Goal: Information Seeking & Learning: Learn about a topic

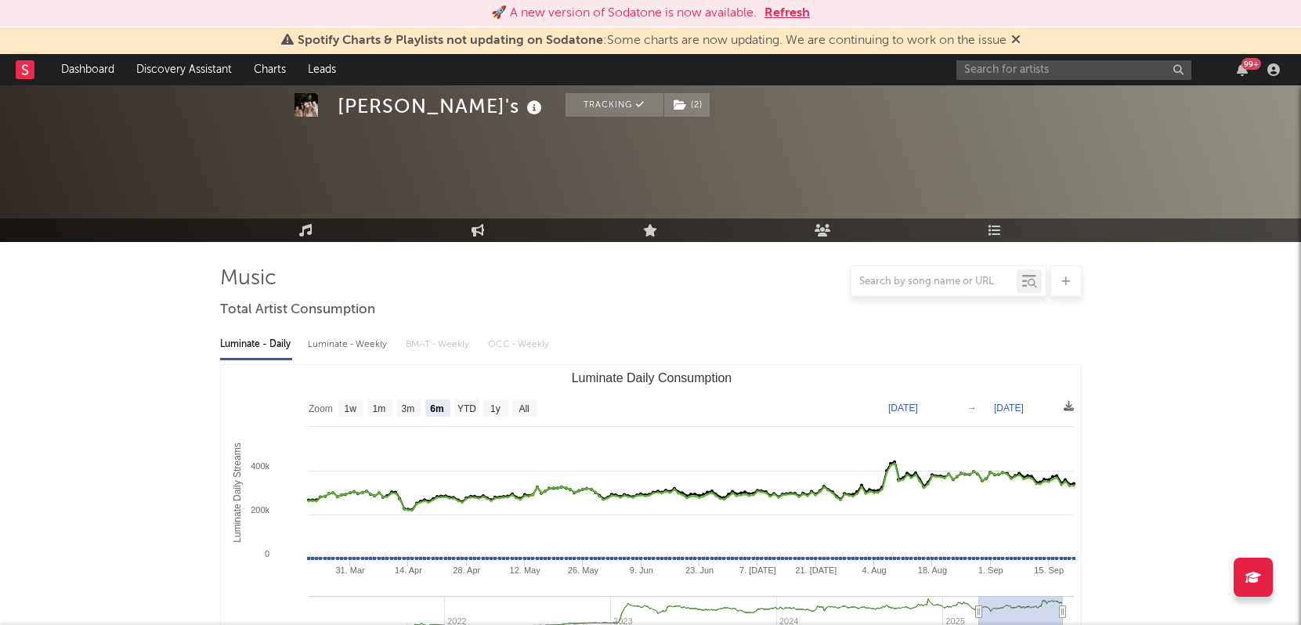
select select "6m"
select select "1w"
select select "1m"
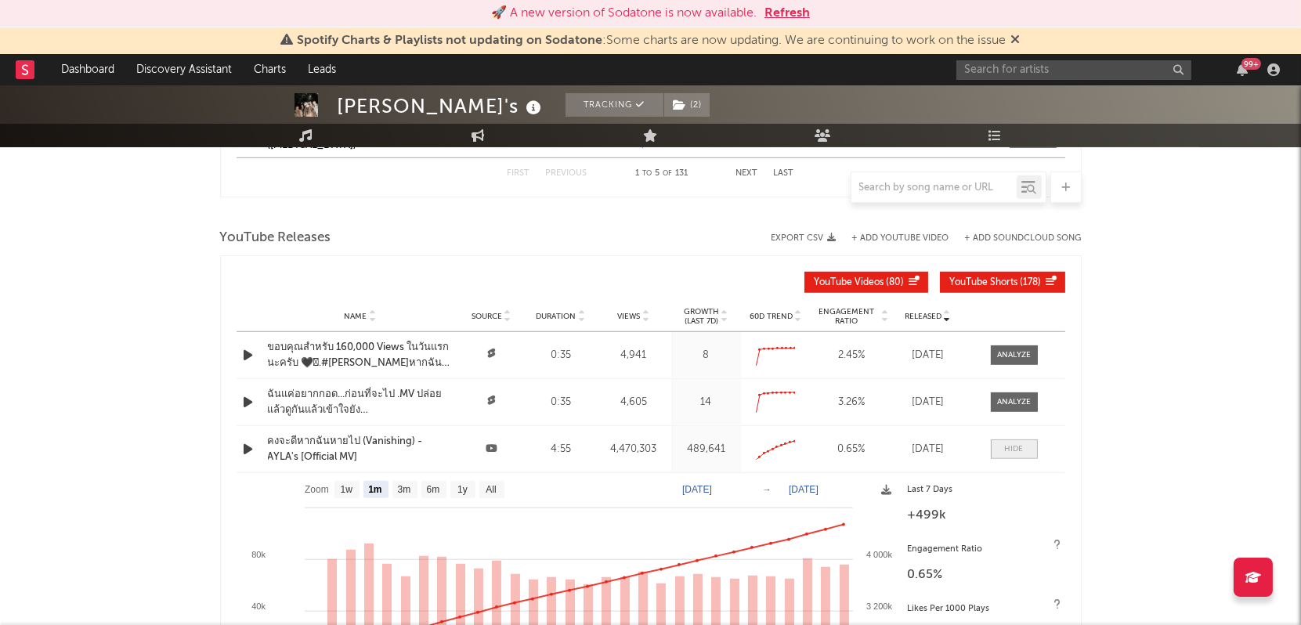
click at [1006, 443] on div at bounding box center [1014, 449] width 19 height 12
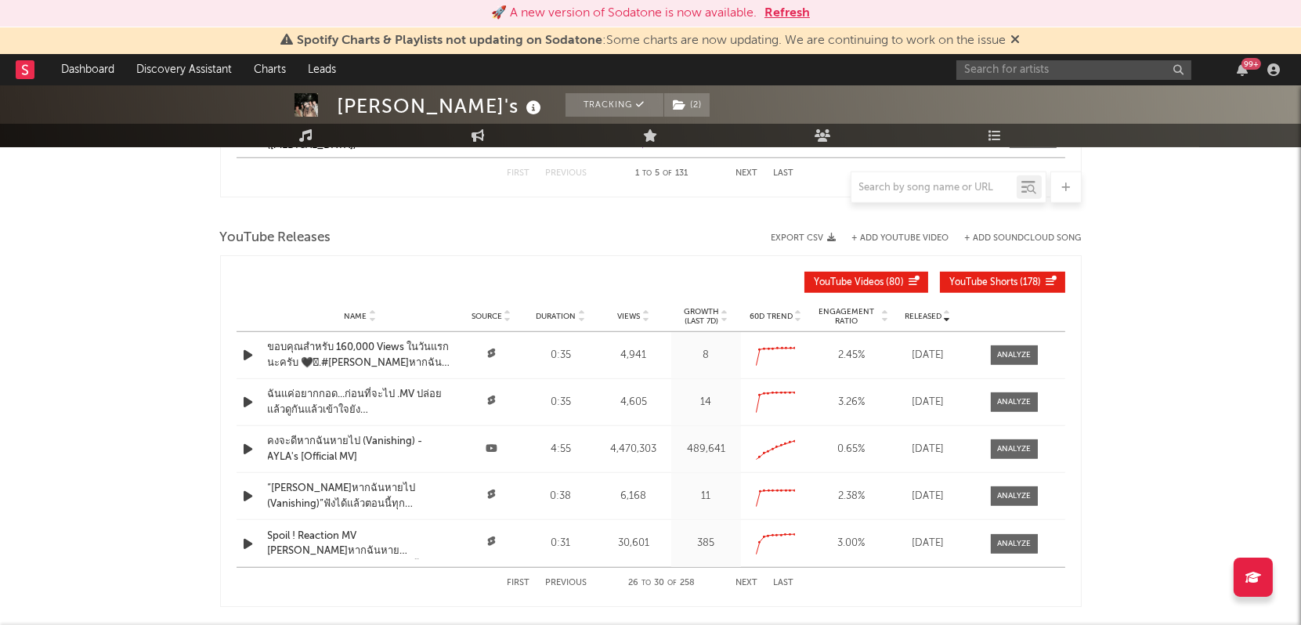
click at [701, 316] on p "(Last 7d)" at bounding box center [701, 320] width 35 height 9
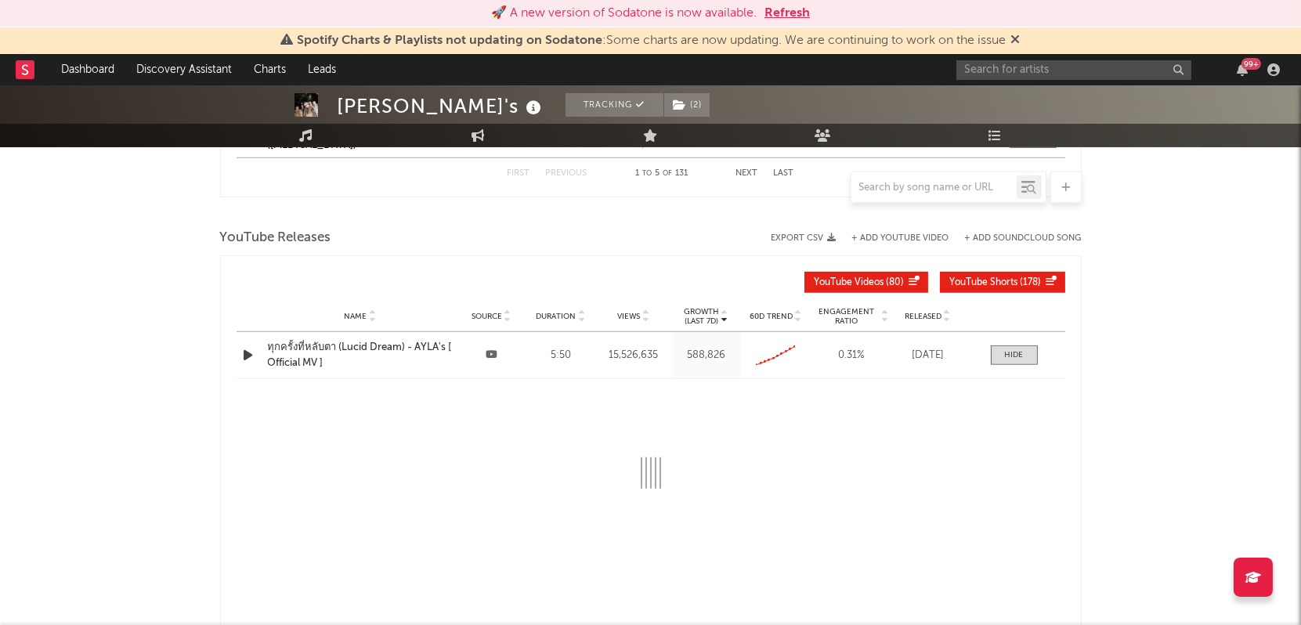
select select "6m"
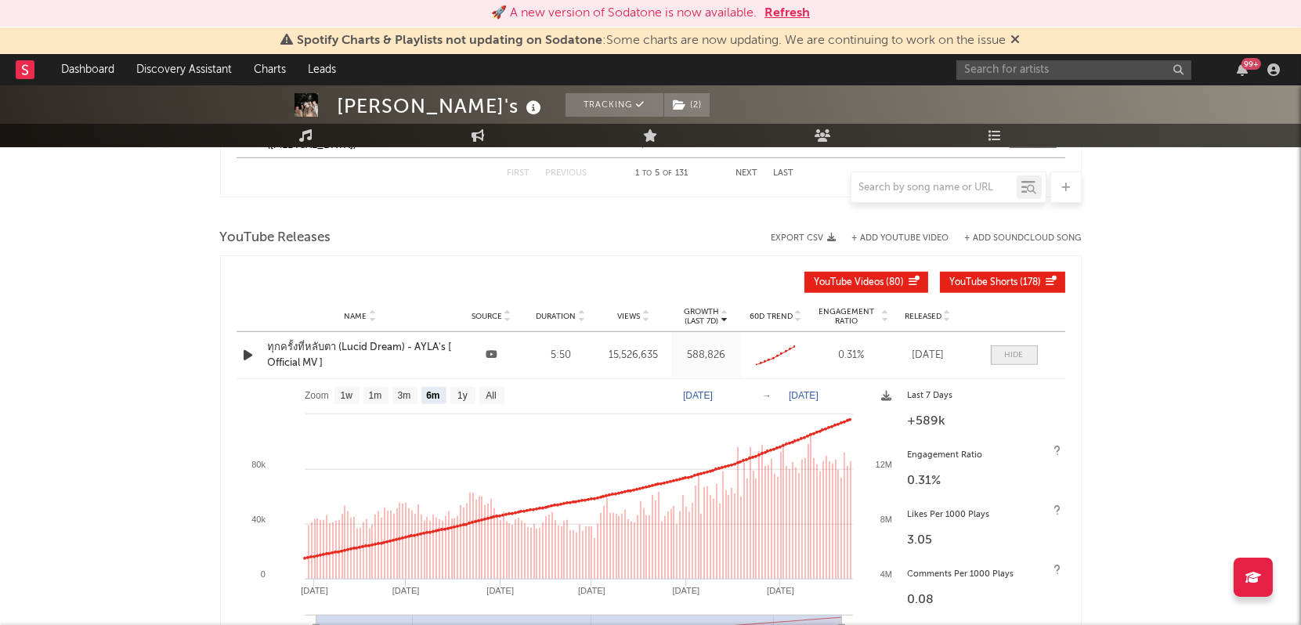
click at [1015, 345] on span at bounding box center [1014, 355] width 47 height 20
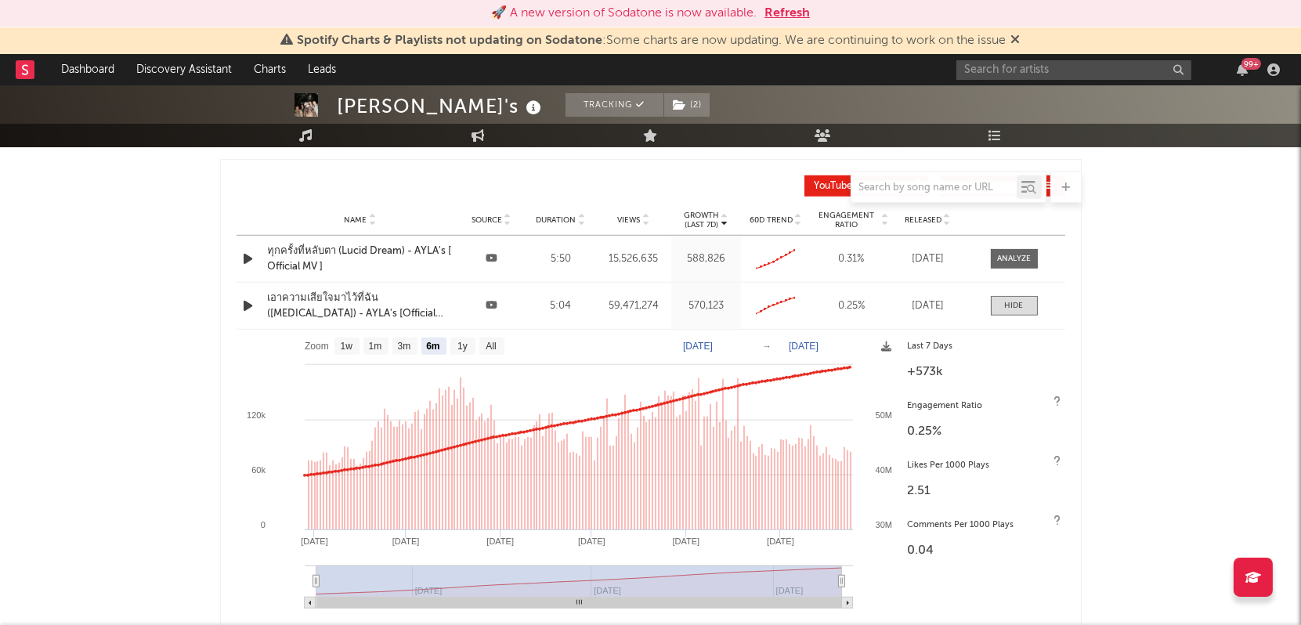
scroll to position [2601, 0]
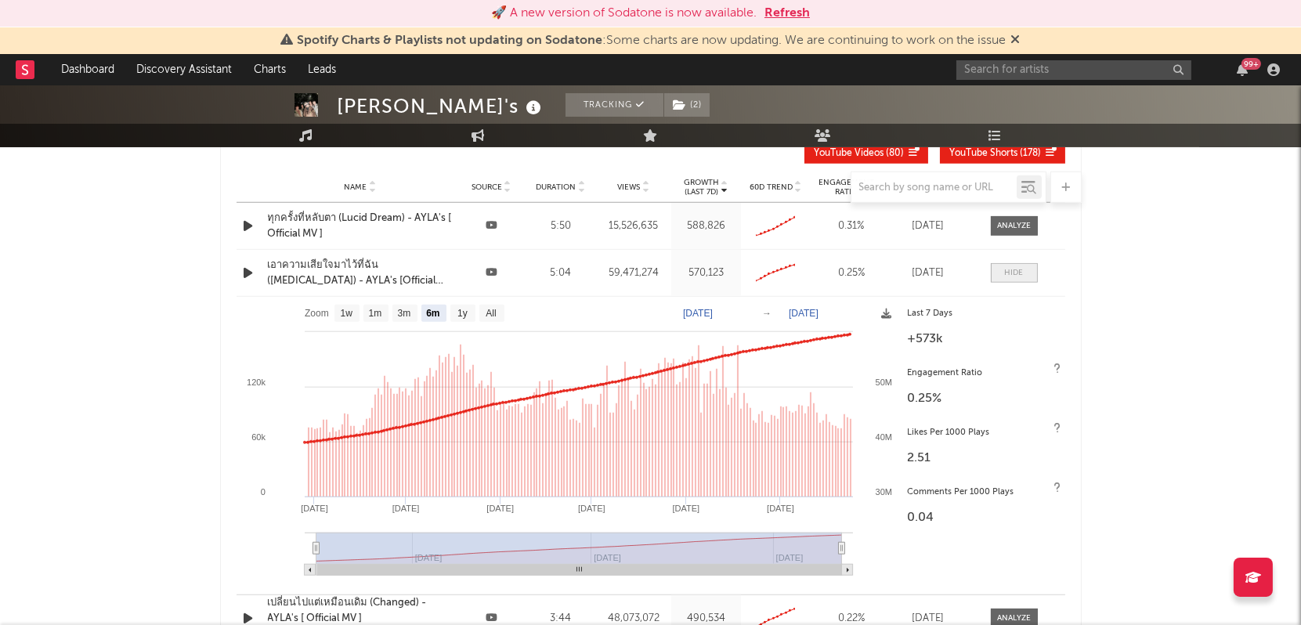
click at [1013, 267] on div at bounding box center [1014, 273] width 19 height 12
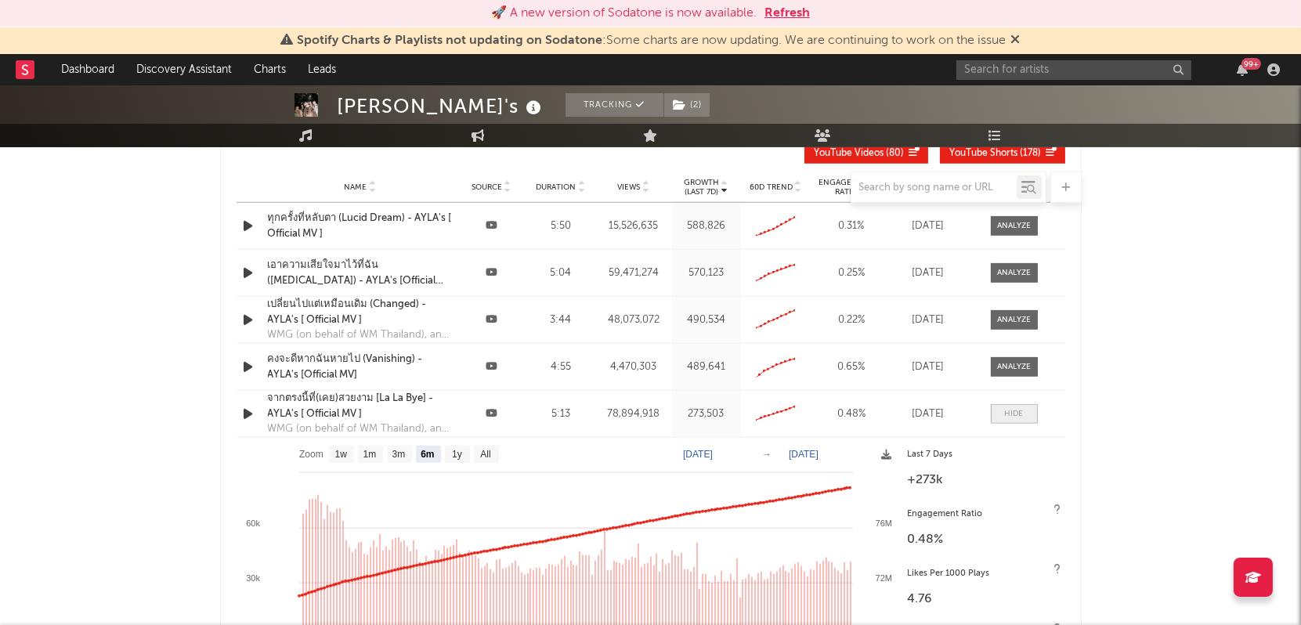
click at [1013, 417] on span at bounding box center [1014, 414] width 47 height 20
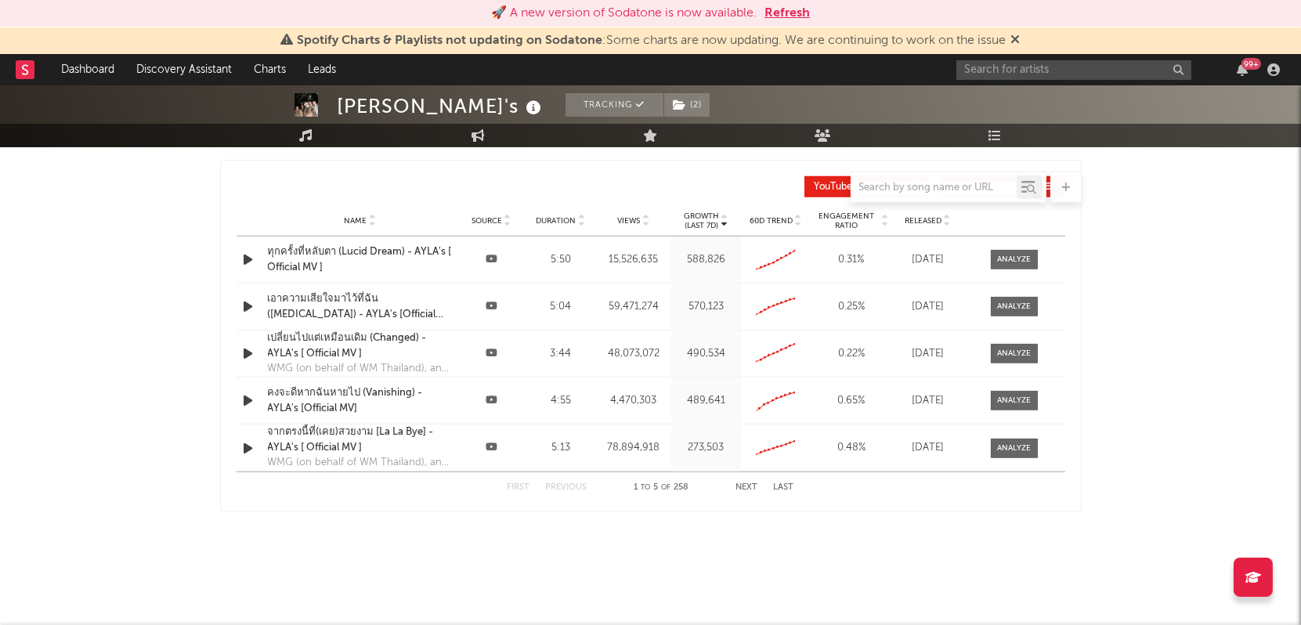
click at [710, 211] on p "Growth" at bounding box center [701, 215] width 35 height 9
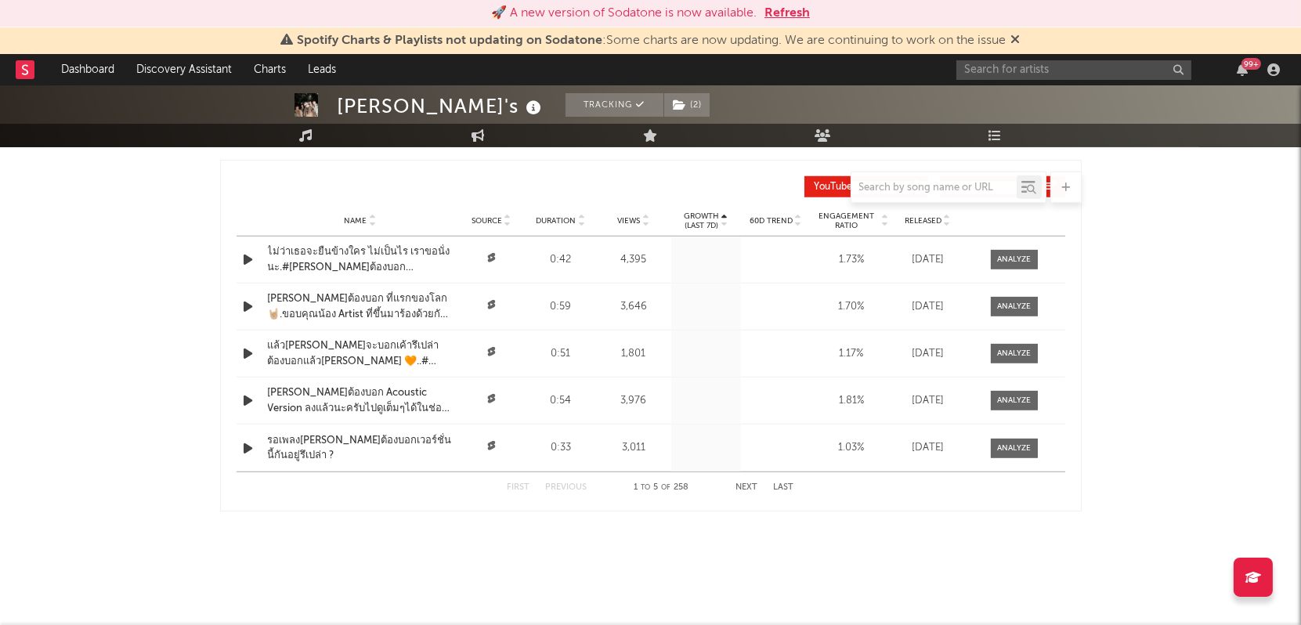
click at [710, 211] on p "Growth" at bounding box center [701, 215] width 35 height 9
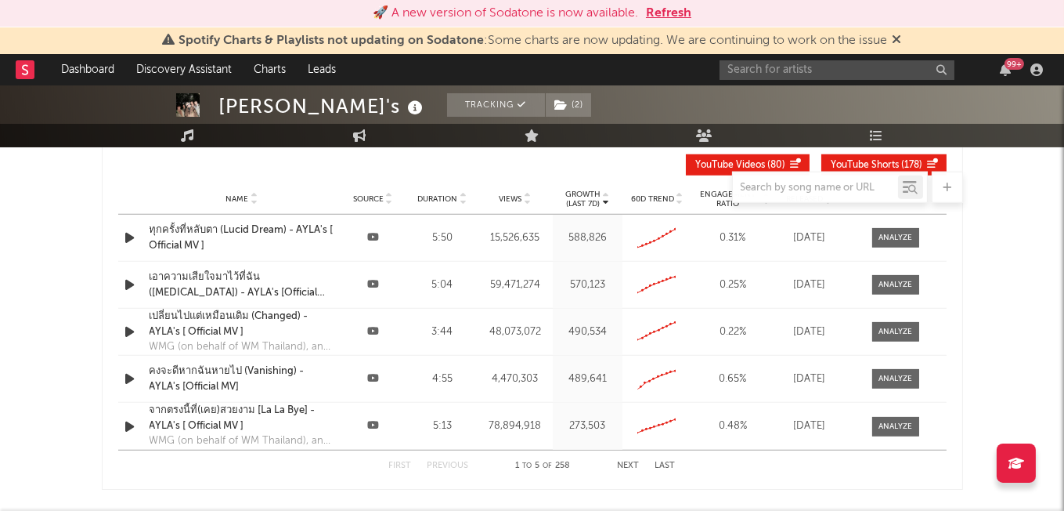
scroll to position [2592, 0]
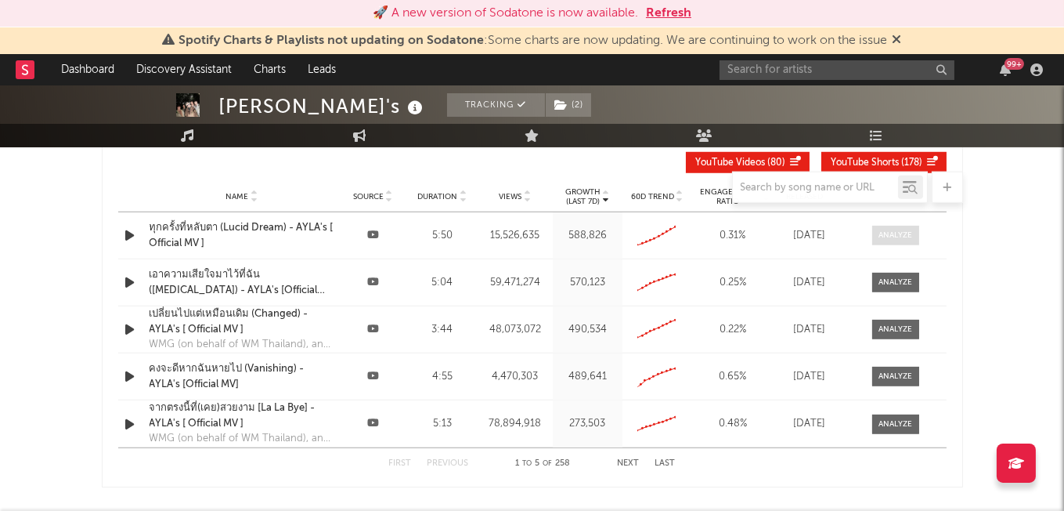
click at [880, 237] on div at bounding box center [896, 235] width 34 height 12
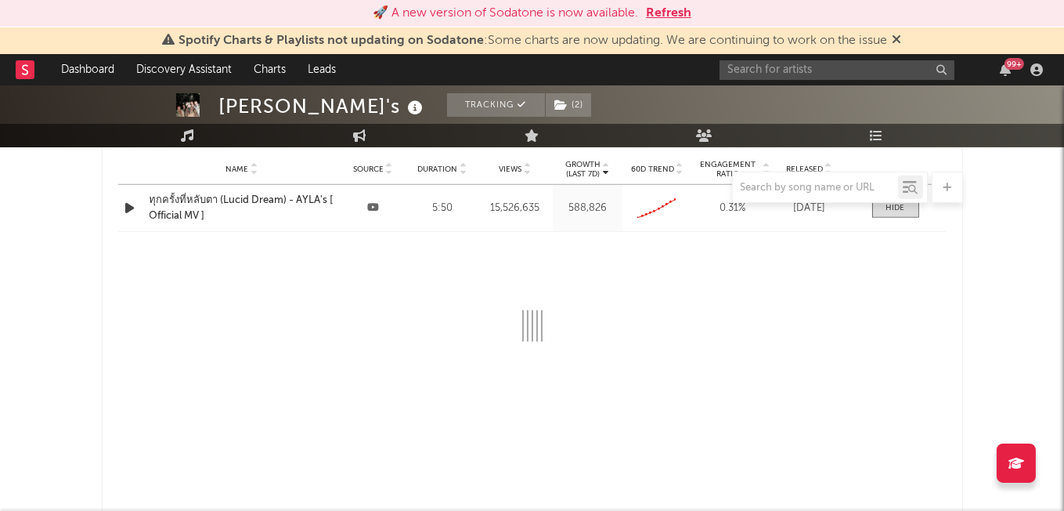
scroll to position [2625, 0]
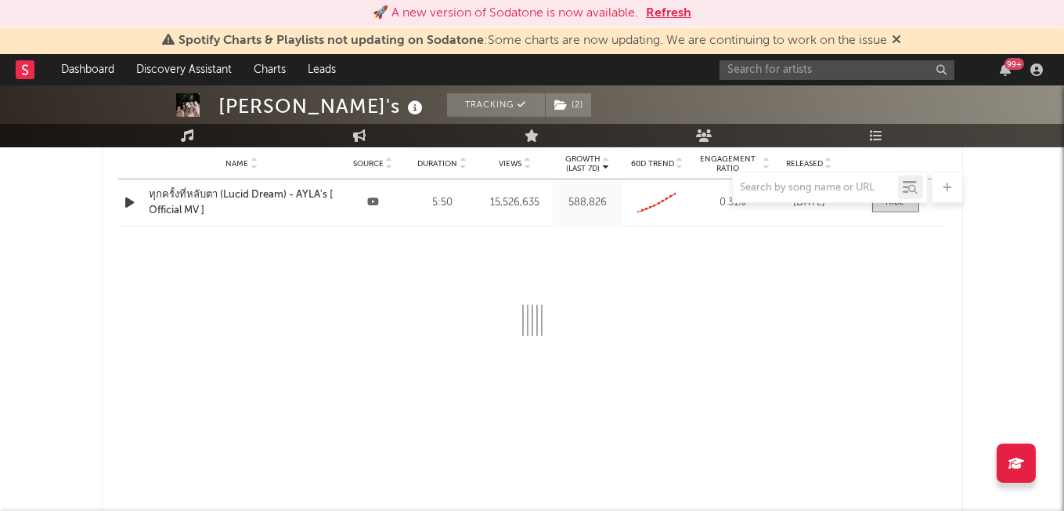
select select "6m"
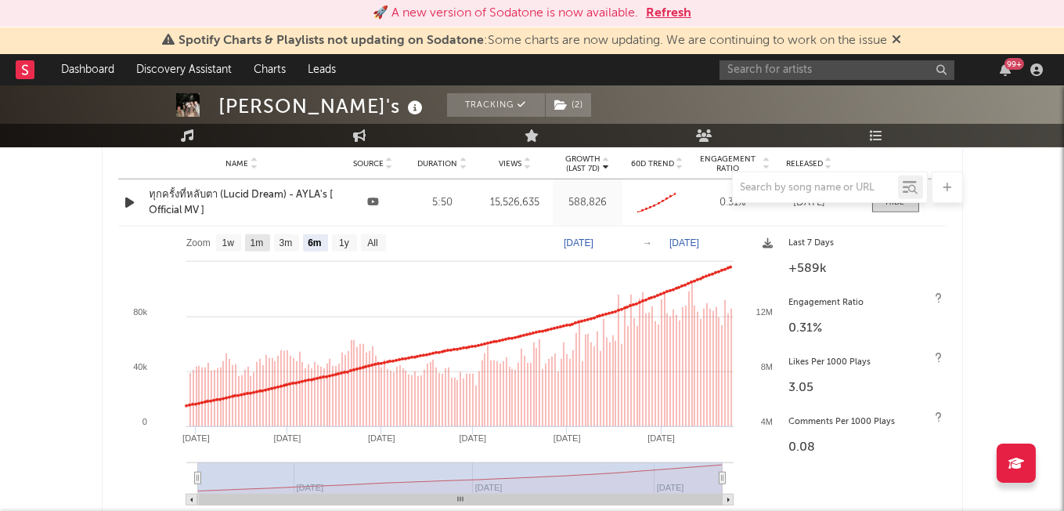
click at [256, 243] on text "1m" at bounding box center [256, 243] width 13 height 11
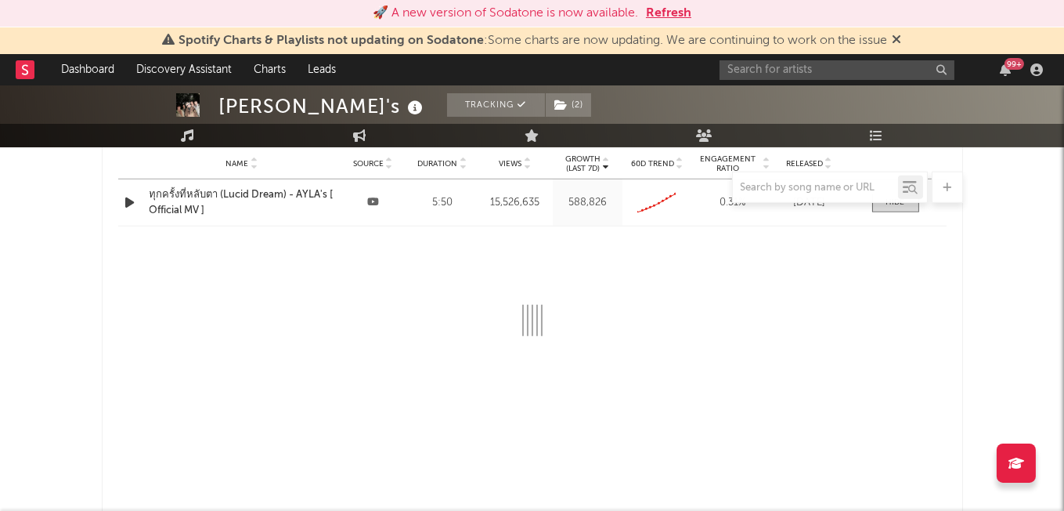
select select "1m"
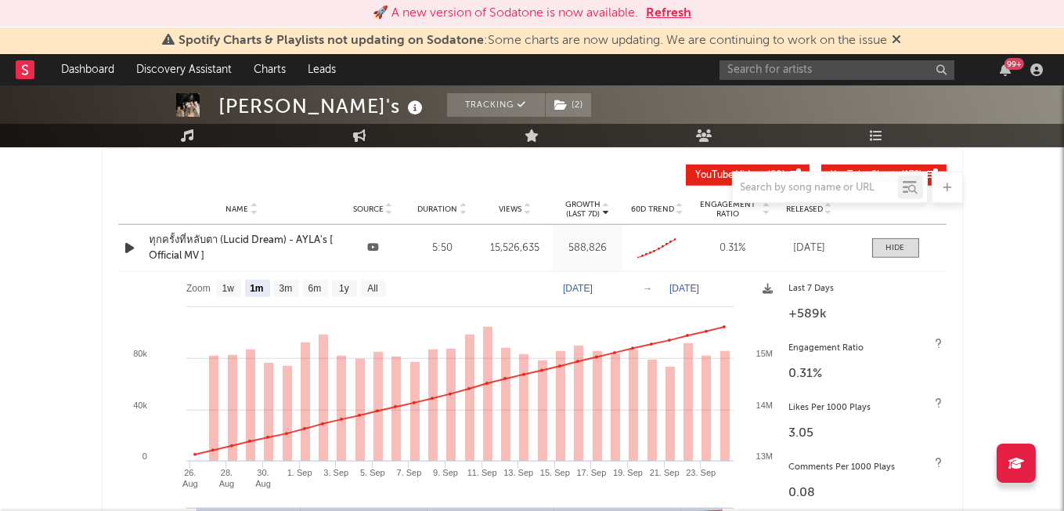
scroll to position [2583, 0]
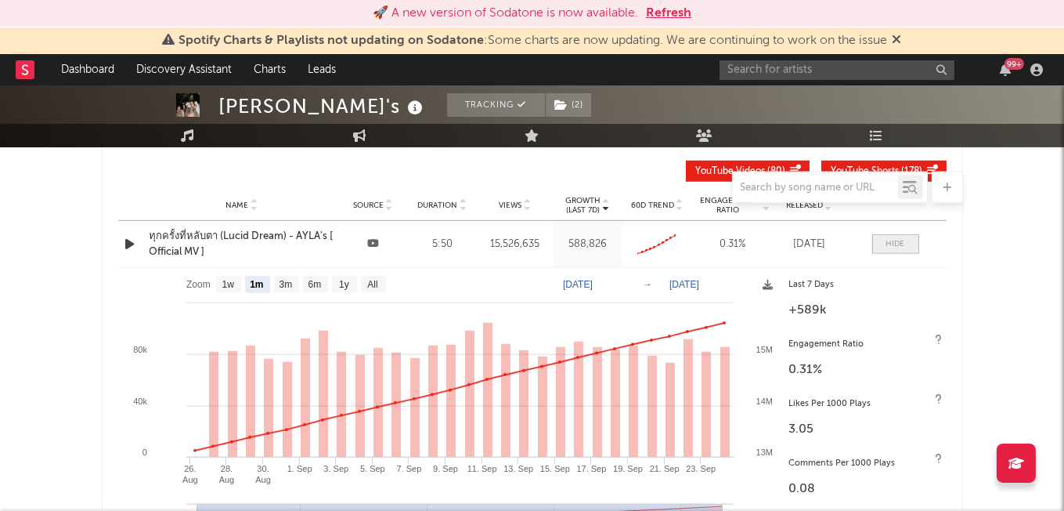
click at [894, 246] on div at bounding box center [896, 244] width 19 height 12
